Goal: Communication & Community: Answer question/provide support

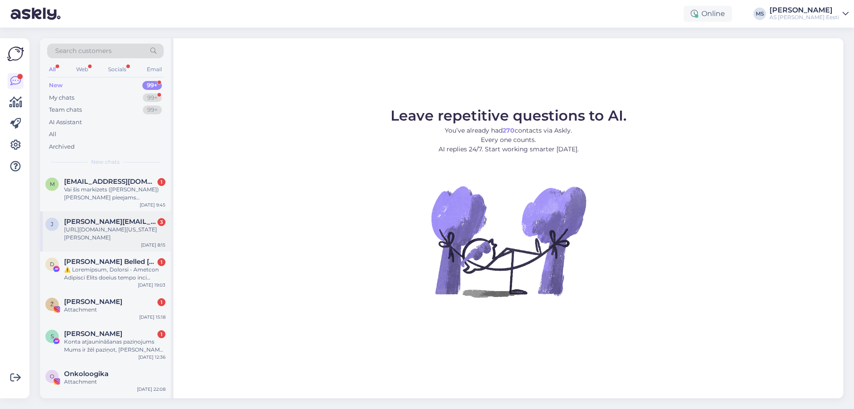
click at [87, 221] on span "[PERSON_NAME][EMAIL_ADDRESS][PERSON_NAME][DOMAIN_NAME]" at bounding box center [110, 221] width 92 height 8
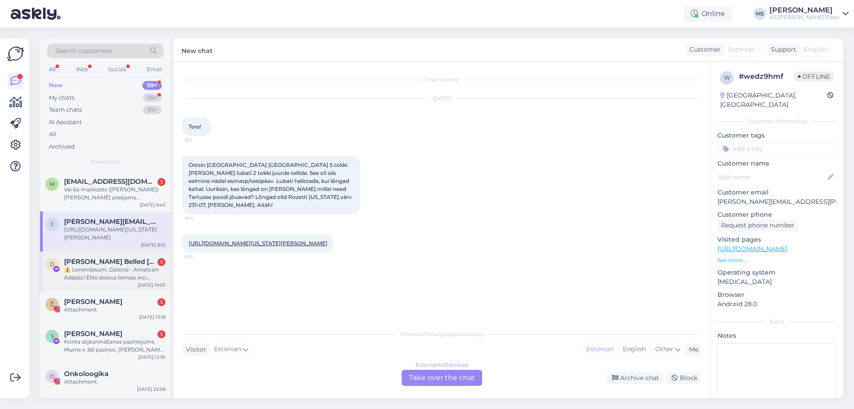
click at [112, 262] on span "[PERSON_NAME] Belled [PERSON_NAME]" at bounding box center [110, 261] width 92 height 8
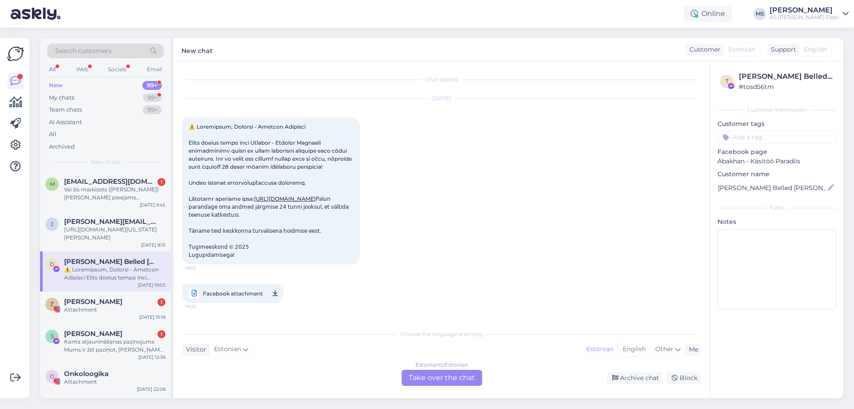
scroll to position [19, 0]
click at [108, 222] on span "[PERSON_NAME][EMAIL_ADDRESS][PERSON_NAME][DOMAIN_NAME]" at bounding box center [110, 221] width 92 height 8
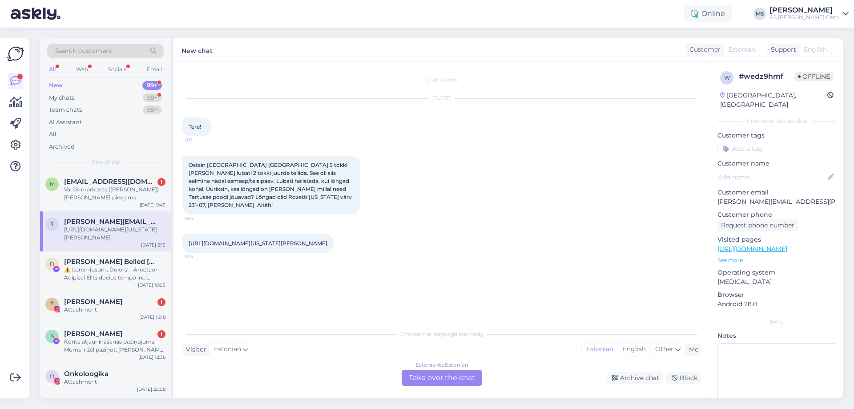
click at [295, 240] on link "[URL][DOMAIN_NAME][US_STATE][PERSON_NAME]" at bounding box center [258, 243] width 139 height 7
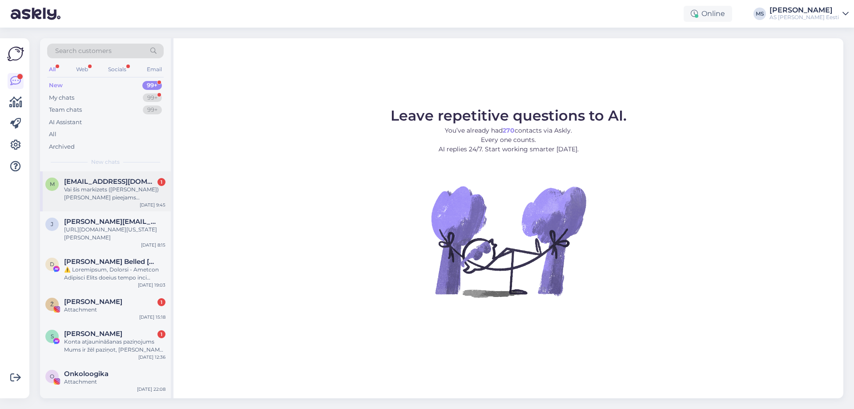
click at [99, 188] on div "Vai šis markizets ([PERSON_NAME]) [PERSON_NAME] pieejams [PERSON_NAME] veikalos…" at bounding box center [114, 193] width 101 height 16
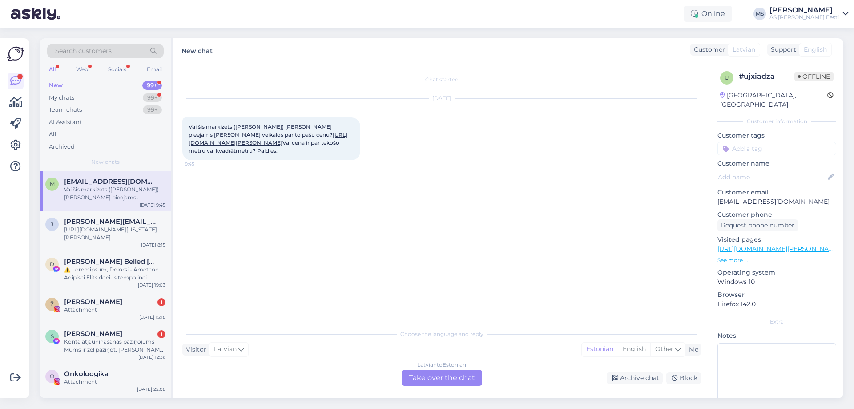
drag, startPoint x: 262, startPoint y: 150, endPoint x: 175, endPoint y: 128, distance: 90.5
click at [175, 128] on div "Chat started Aug 25 2025 Vai šis markizets (brūns) arī pieejams jūsu Rīgas veik…" at bounding box center [441, 229] width 536 height 337
copy span "Vai šis markizets (brūns) arī pieejams jūsu Rīgas veikalos par to pašu cenu? ht…"
click at [442, 378] on div "Latvian to Estonian Take over the chat" at bounding box center [442, 377] width 80 height 16
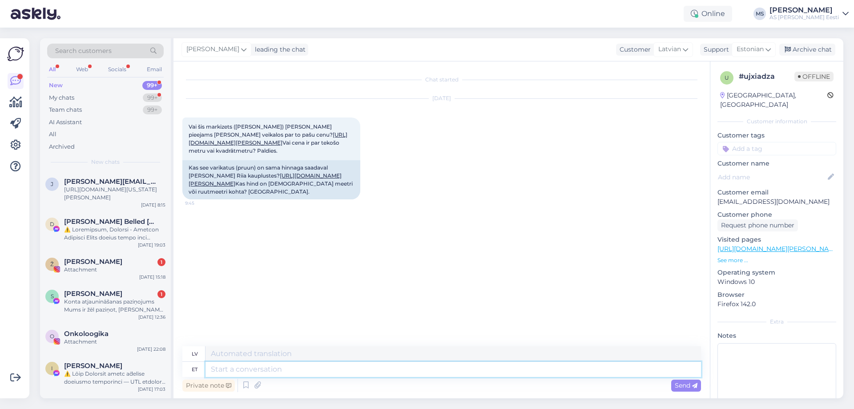
click at [225, 368] on textarea at bounding box center [452, 368] width 495 height 15
paste textarea "Minētais audums ir pieejams tikai Latvijā Liepājā, Pasta ielā 14. Cena ir tāda …"
type textarea "Minētais audums ir pieejams tikai Latvijā Liepājā, Pasta ielā 14. Cena ir tāda …"
type textarea "Minētais audums ir pieejams tikai Latvijā Liepājā, Pasta ielā 14. Cena pieejama…"
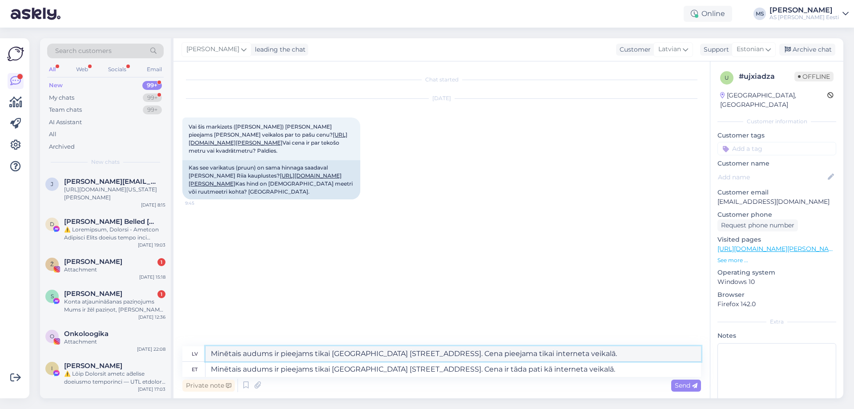
click at [235, 356] on textarea "Minētais audums ir pieejams tikai Latvijā Liepājā, Pasta ielā 14. Cena pieejama…" at bounding box center [452, 353] width 495 height 15
click at [680, 385] on span "Send" at bounding box center [686, 385] width 23 height 8
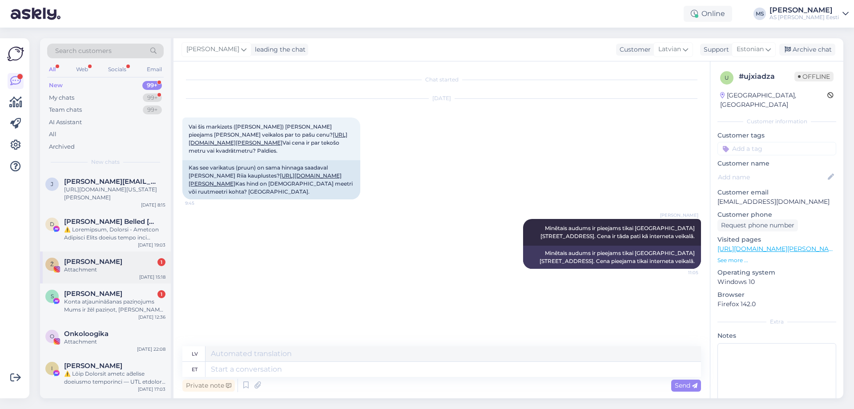
click at [121, 265] on div "Ženja Fokin 1" at bounding box center [114, 261] width 101 height 8
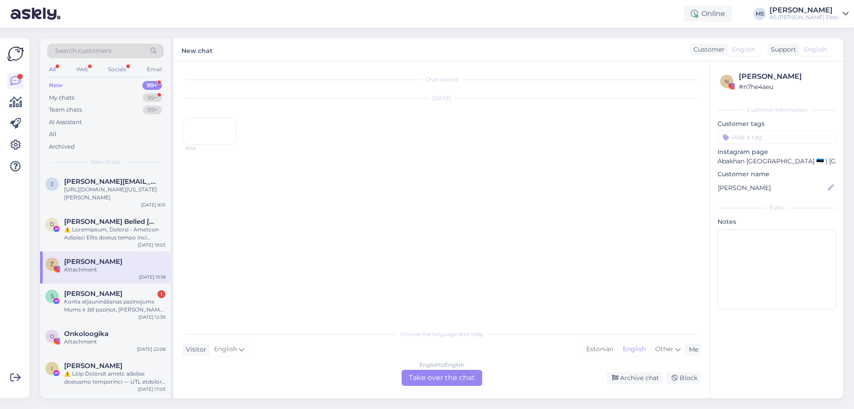
click at [215, 145] on div "15:18" at bounding box center [209, 131] width 54 height 28
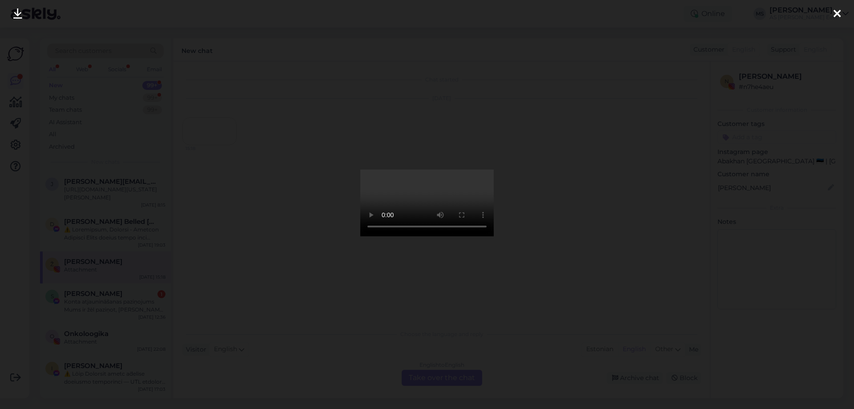
click at [835, 11] on icon at bounding box center [836, 14] width 7 height 12
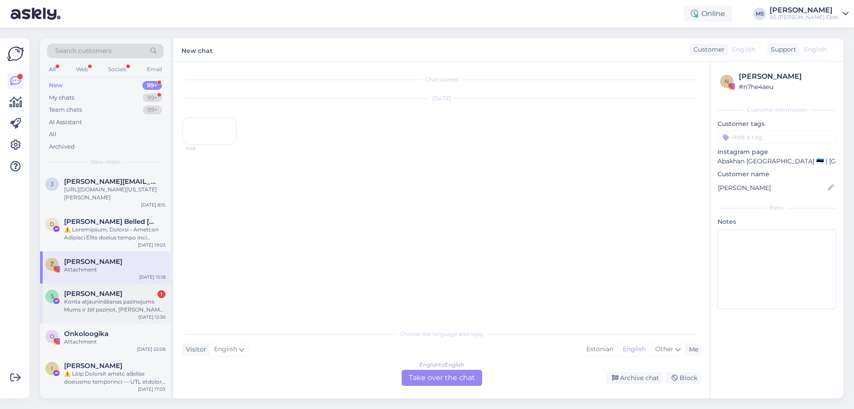
click at [120, 303] on div "Konta atjaunināšanas paziņojums Mums ir žēl paziņot, [PERSON_NAME] Facebook kon…" at bounding box center [114, 305] width 101 height 16
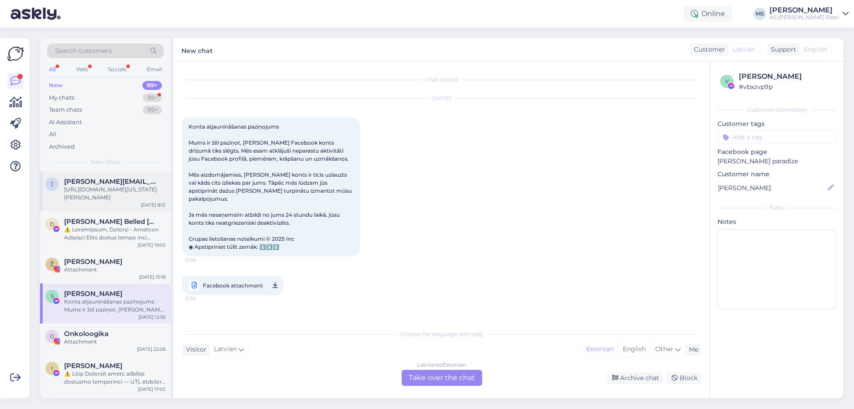
click at [107, 186] on div "[URL][DOMAIN_NAME][US_STATE][PERSON_NAME]" at bounding box center [114, 193] width 101 height 16
